Goal: Navigation & Orientation: Find specific page/section

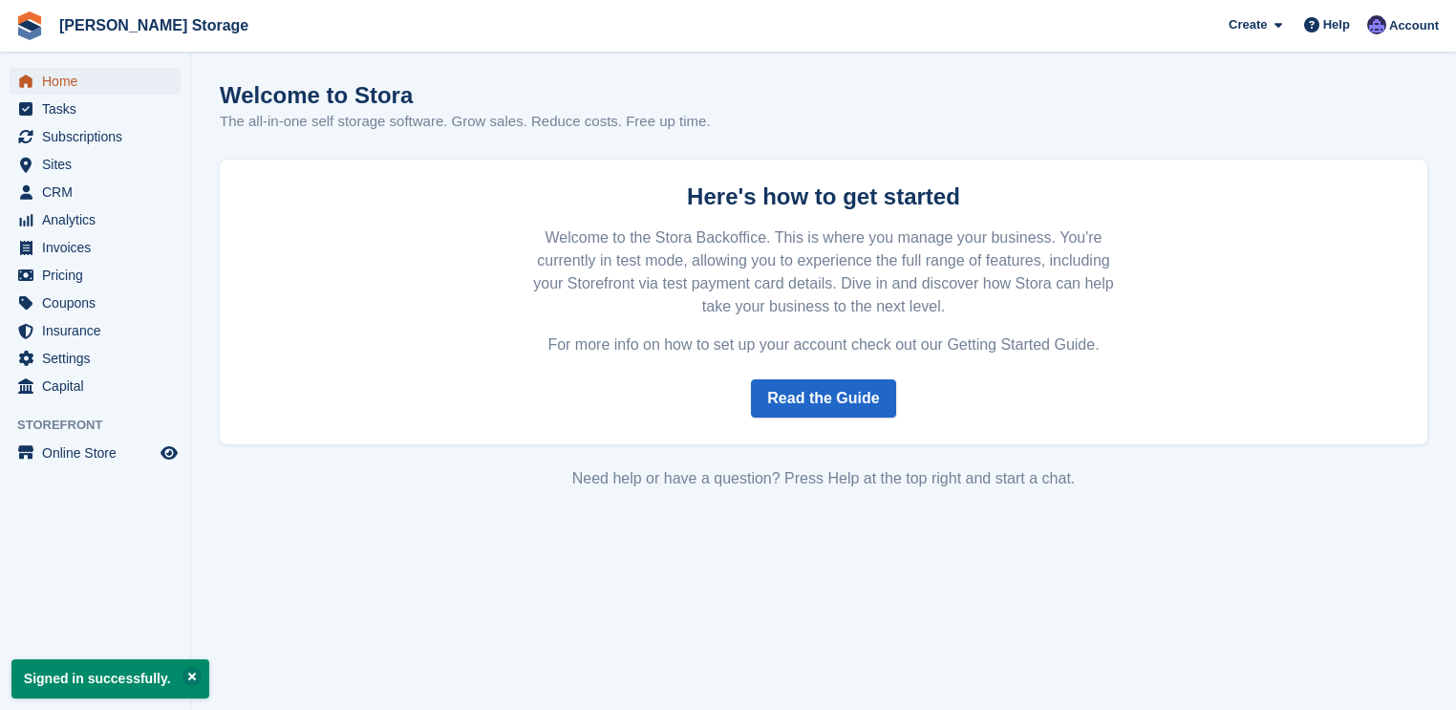
click at [73, 88] on span "Home" at bounding box center [99, 81] width 115 height 27
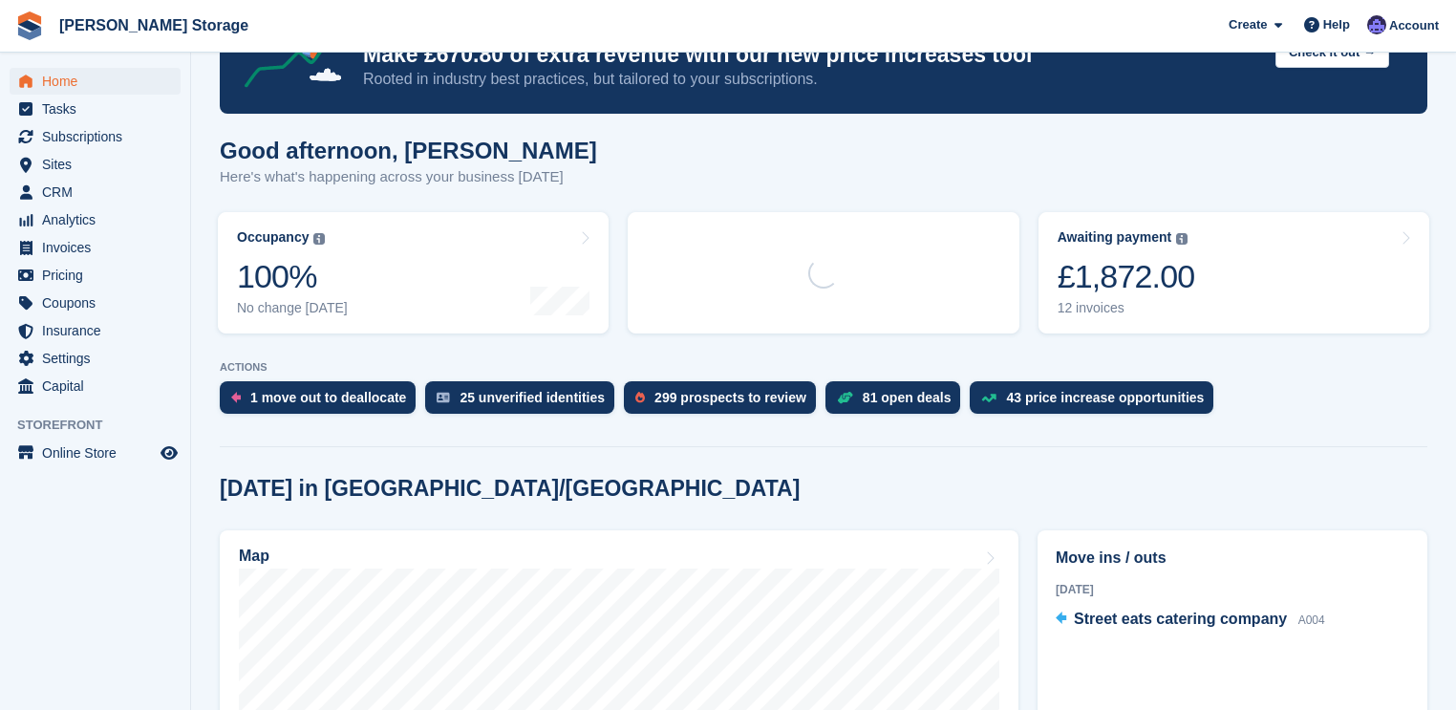
scroll to position [153, 0]
